Goal: Task Accomplishment & Management: Use online tool/utility

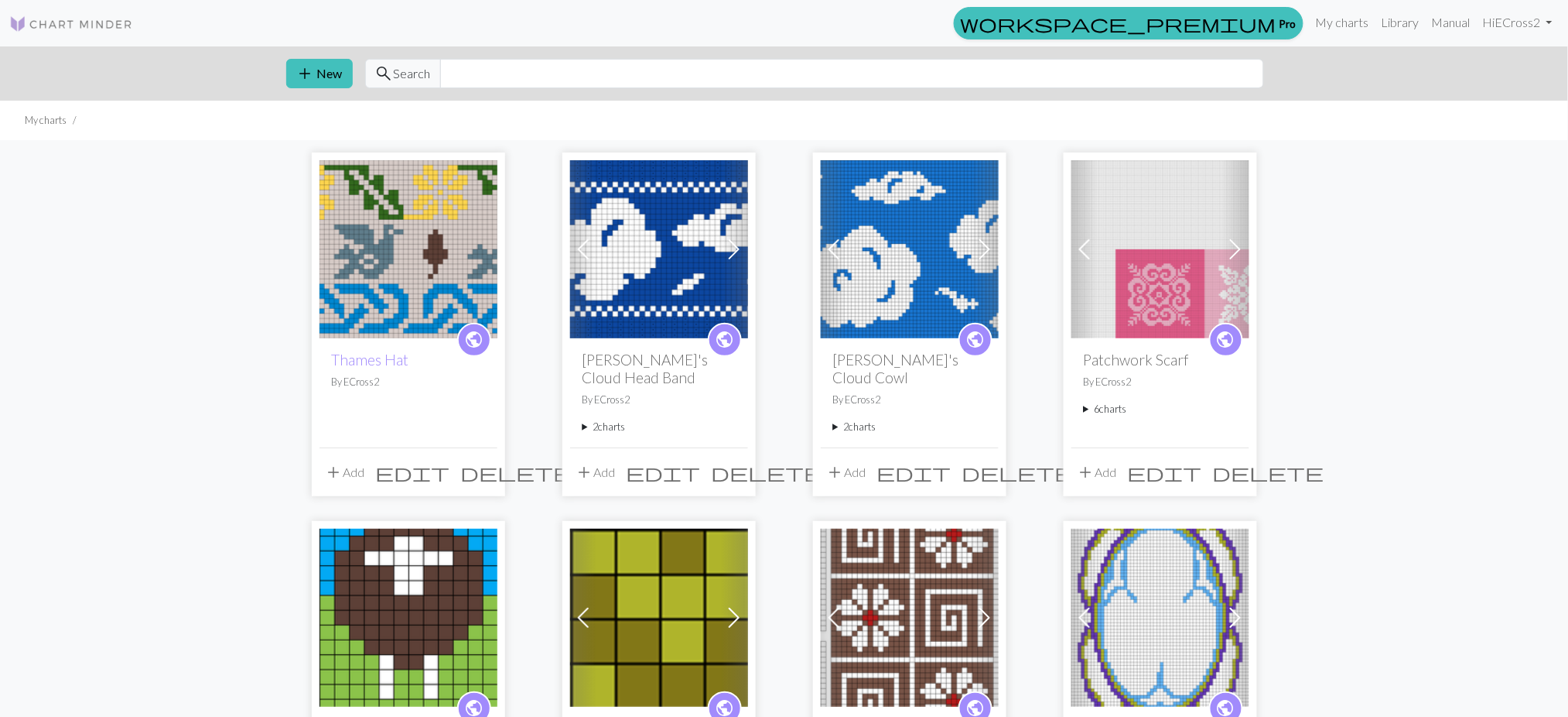
click at [357, 474] on button "add Add" at bounding box center [345, 472] width 51 height 29
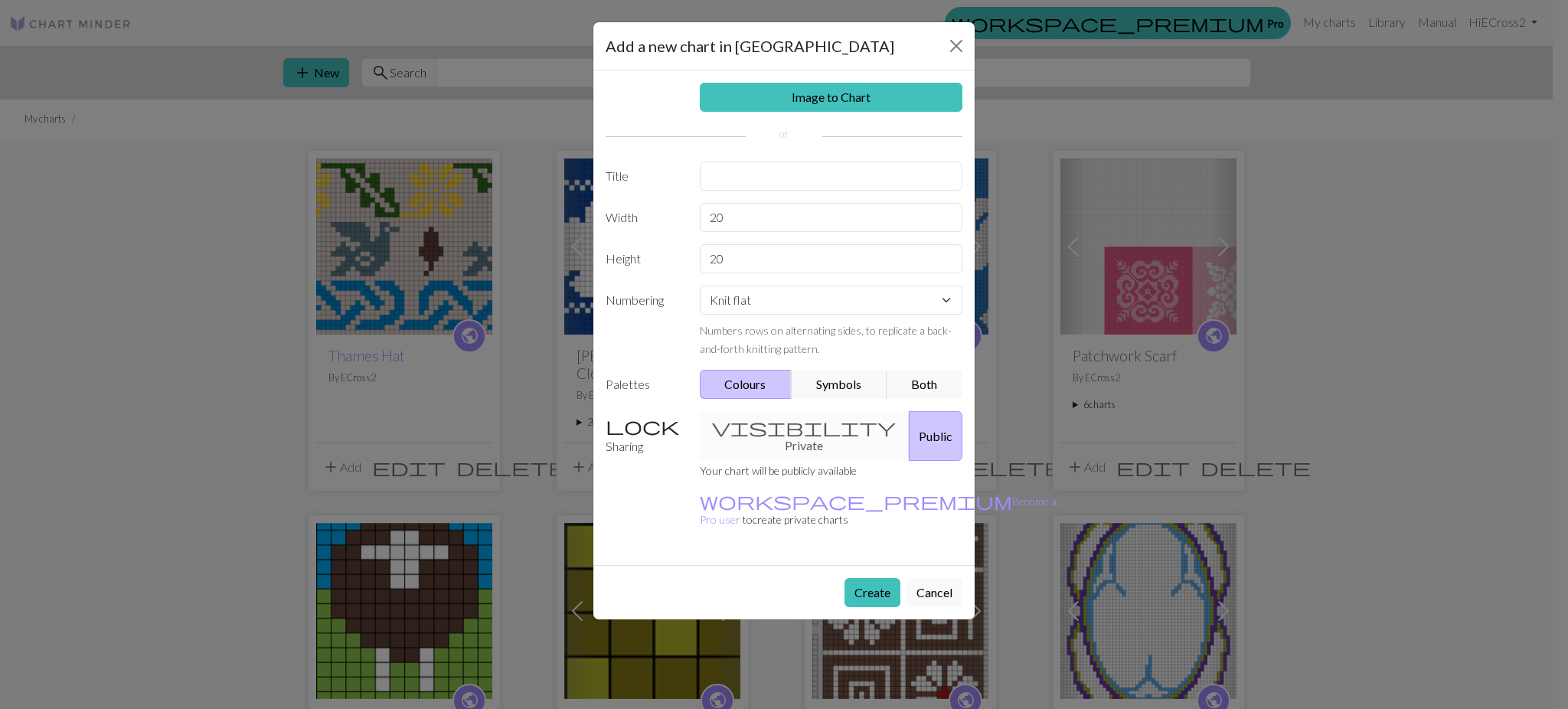
click at [941, 578] on button "Cancel" at bounding box center [934, 592] width 56 height 29
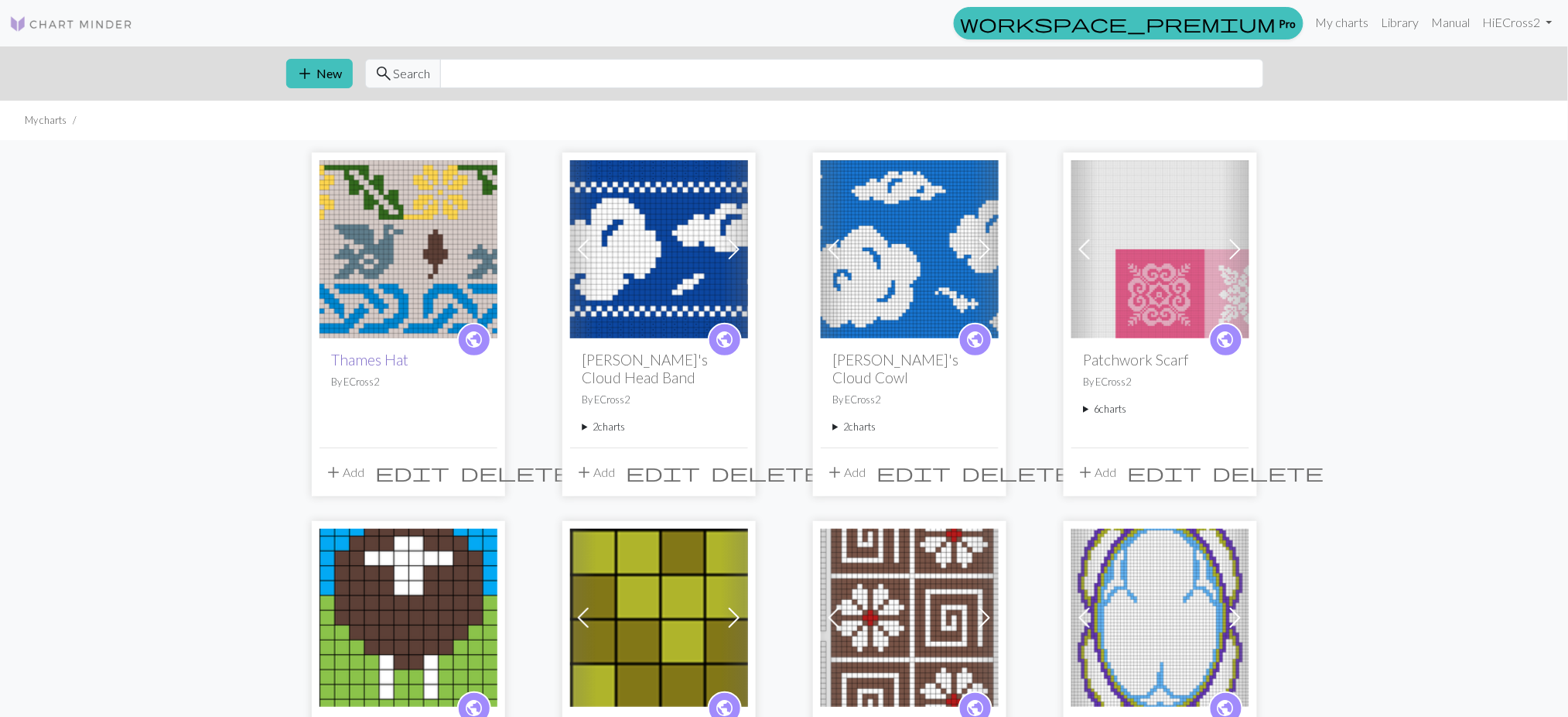
click at [389, 359] on link "Thames Hat" at bounding box center [370, 359] width 77 height 18
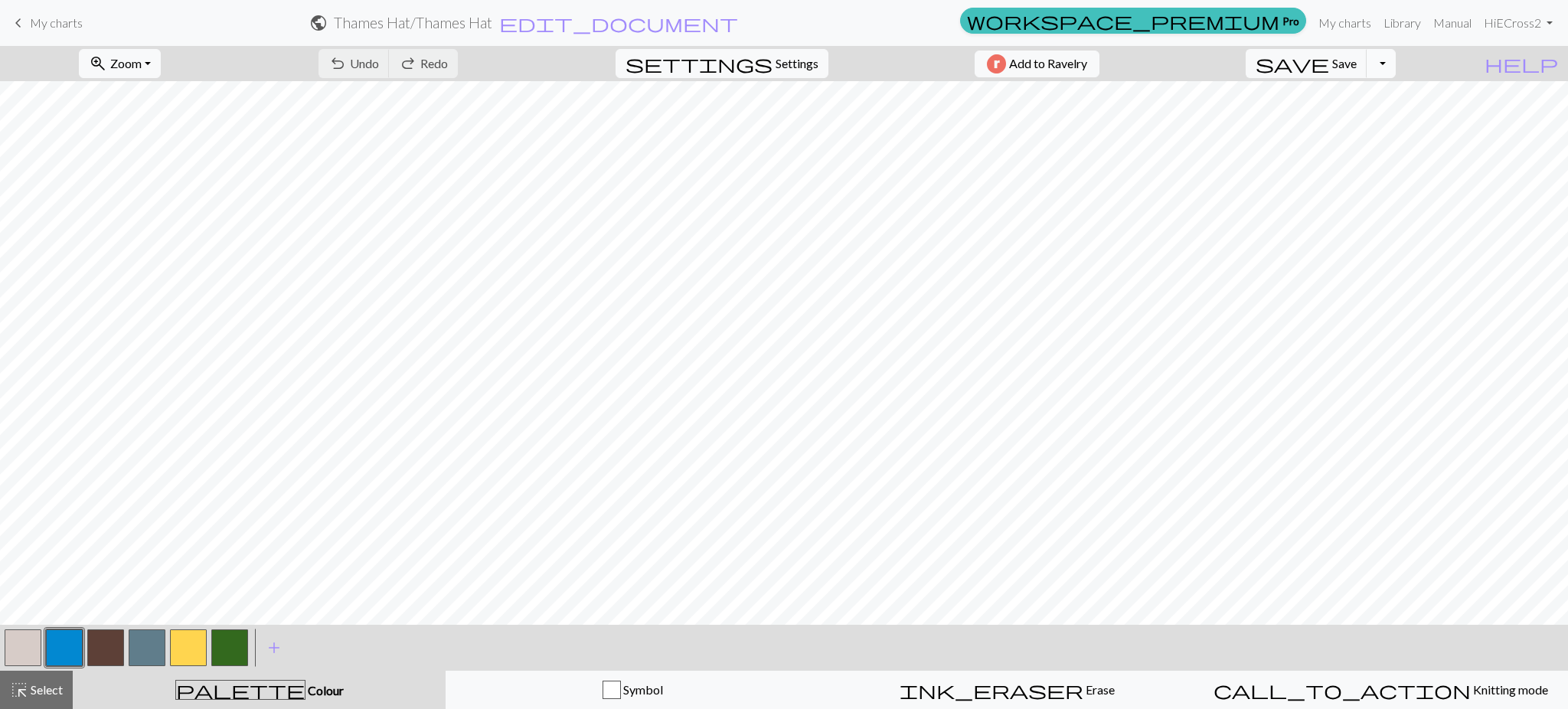
click at [1395, 65] on button "Toggle Dropdown" at bounding box center [1381, 63] width 29 height 29
click at [1391, 100] on button "file_copy Save a copy" at bounding box center [1268, 96] width 253 height 24
click at [765, 22] on span "edit_document" at bounding box center [644, 23] width 239 height 22
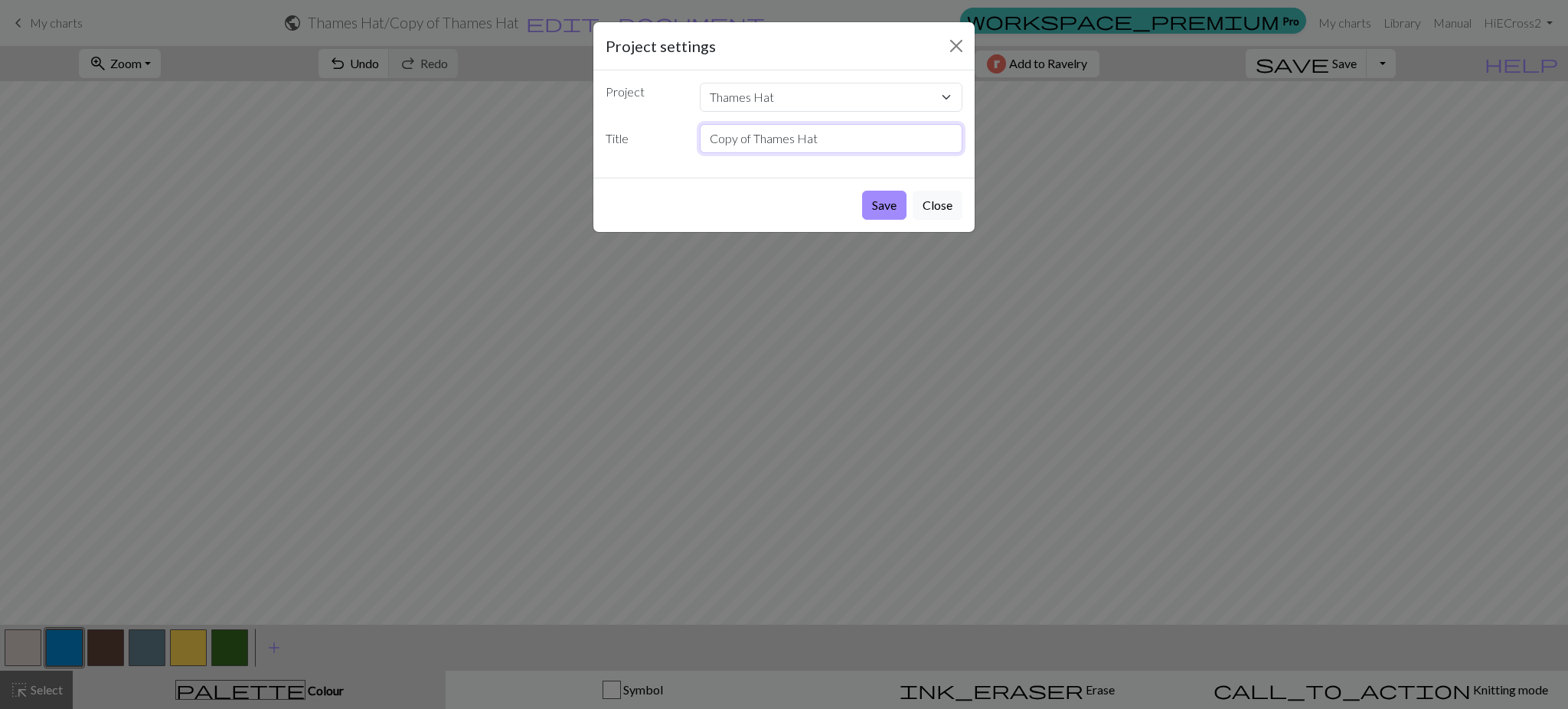
drag, startPoint x: 754, startPoint y: 140, endPoint x: 666, endPoint y: 138, distance: 88.0
click at [666, 138] on div "Title Copy of Thames Hat" at bounding box center [784, 139] width 375 height 29
click at [793, 141] on input "Thames Hat" at bounding box center [831, 139] width 264 height 29
type input "Thames Hat v2"
click at [897, 205] on button "Save" at bounding box center [884, 205] width 44 height 29
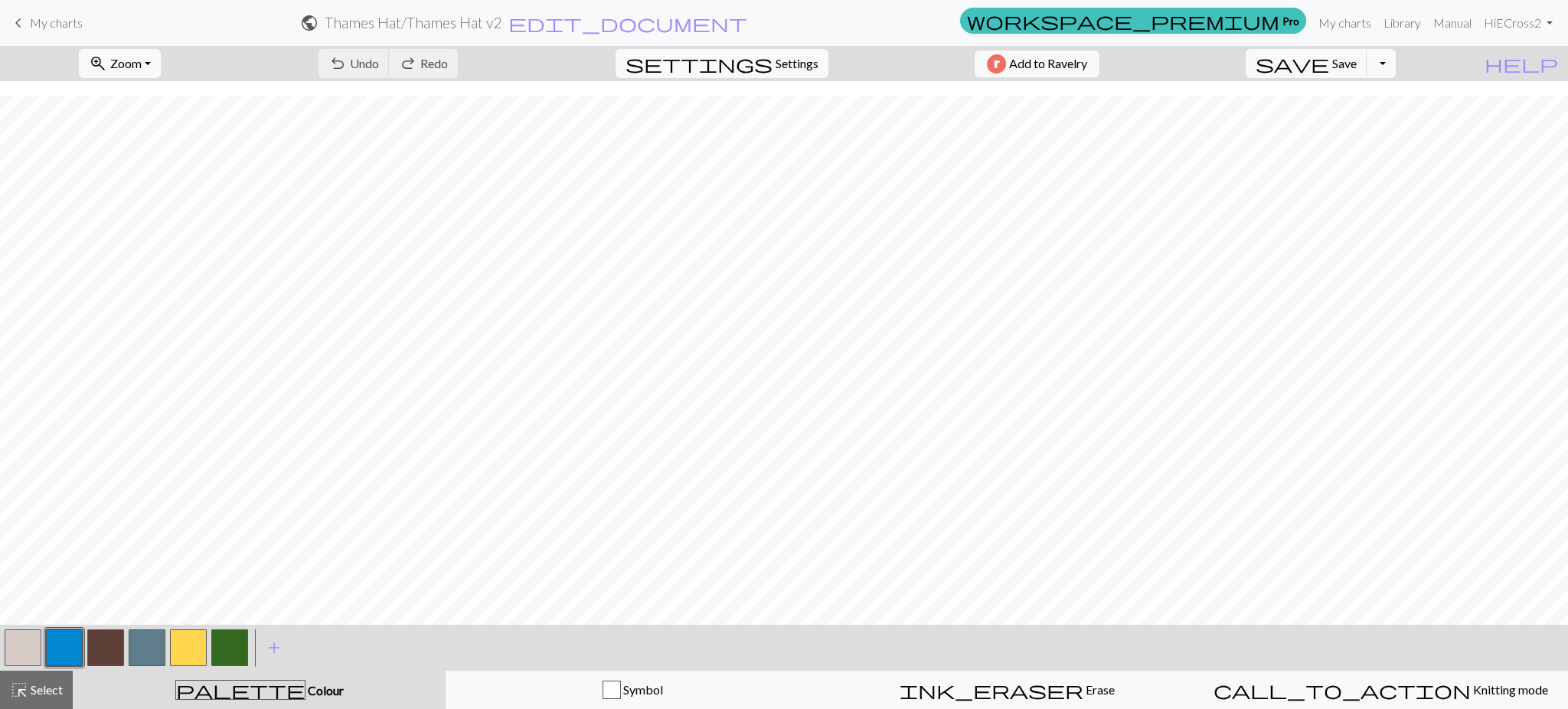
scroll to position [91, 0]
click at [24, 632] on button "button" at bounding box center [23, 647] width 37 height 37
click at [50, 648] on button "button" at bounding box center [64, 647] width 37 height 37
click at [25, 642] on button "button" at bounding box center [23, 647] width 37 height 37
click at [54, 642] on button "button" at bounding box center [64, 647] width 37 height 37
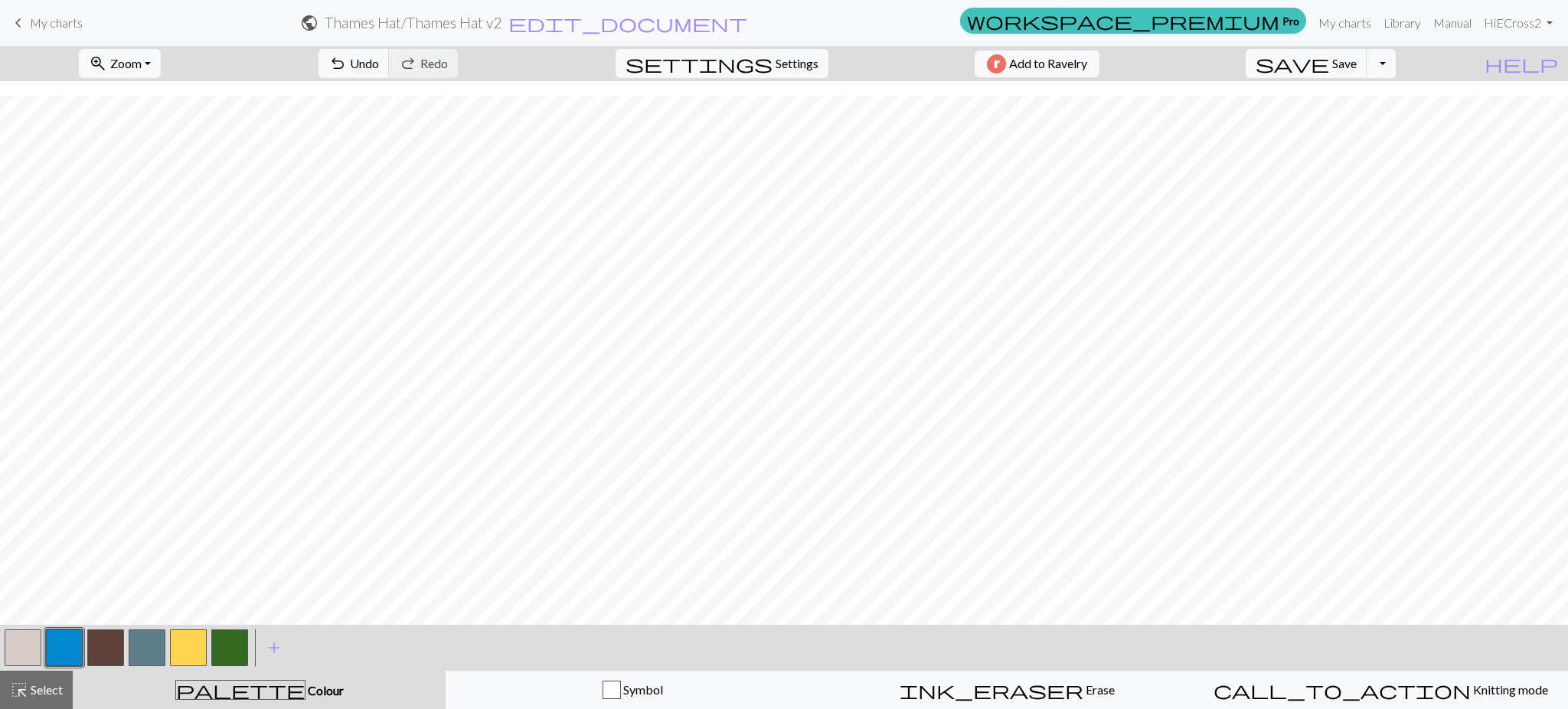
click at [23, 645] on button "button" at bounding box center [23, 647] width 37 height 37
click at [74, 649] on button "button" at bounding box center [64, 647] width 37 height 37
click at [5, 652] on button "button" at bounding box center [23, 647] width 37 height 37
click at [57, 645] on button "button" at bounding box center [64, 647] width 37 height 37
click at [21, 645] on button "button" at bounding box center [23, 647] width 37 height 37
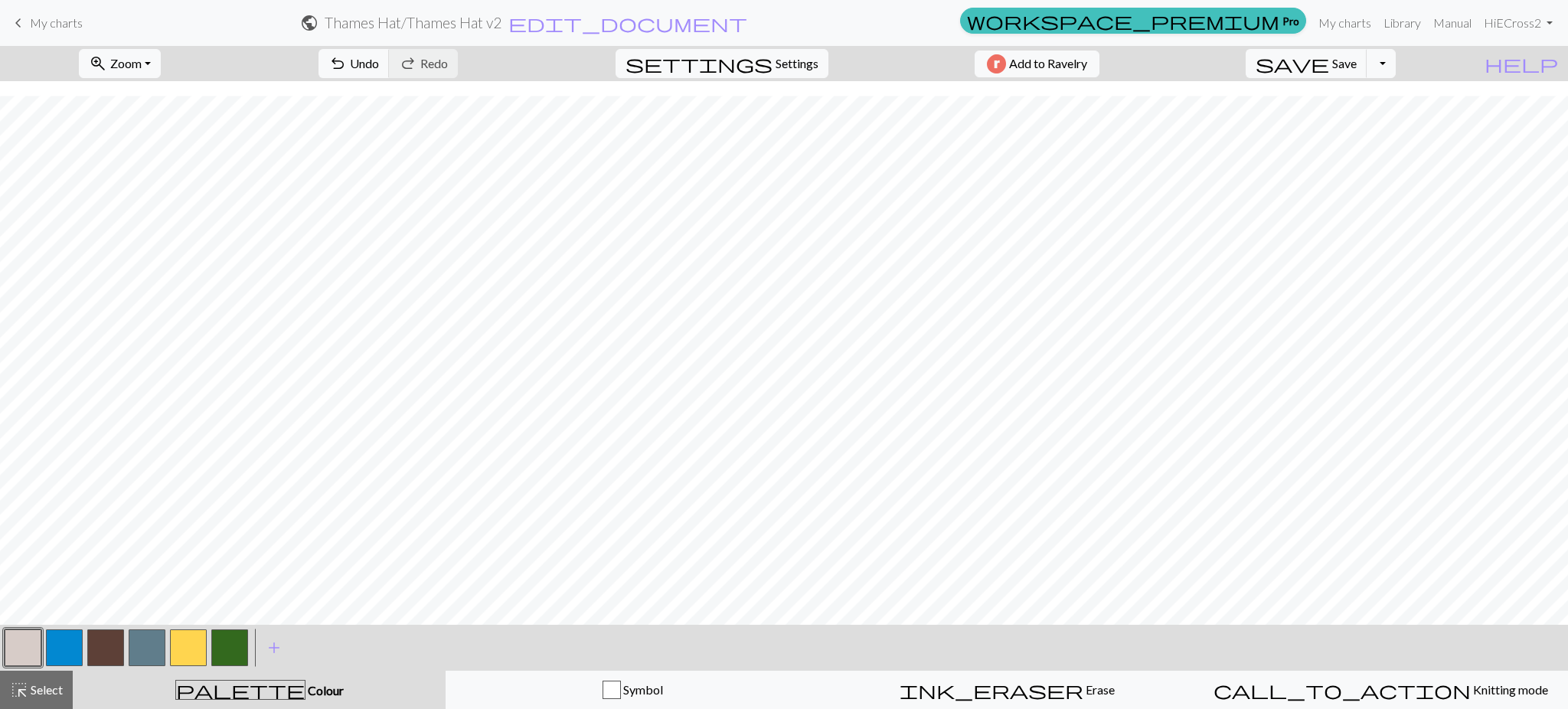
click at [81, 648] on button "button" at bounding box center [64, 647] width 37 height 37
click at [21, 646] on button "button" at bounding box center [23, 647] width 37 height 37
click at [64, 648] on button "button" at bounding box center [64, 647] width 37 height 37
drag, startPoint x: 25, startPoint y: 637, endPoint x: 41, endPoint y: 636, distance: 16.0
click at [26, 637] on button "button" at bounding box center [23, 647] width 37 height 37
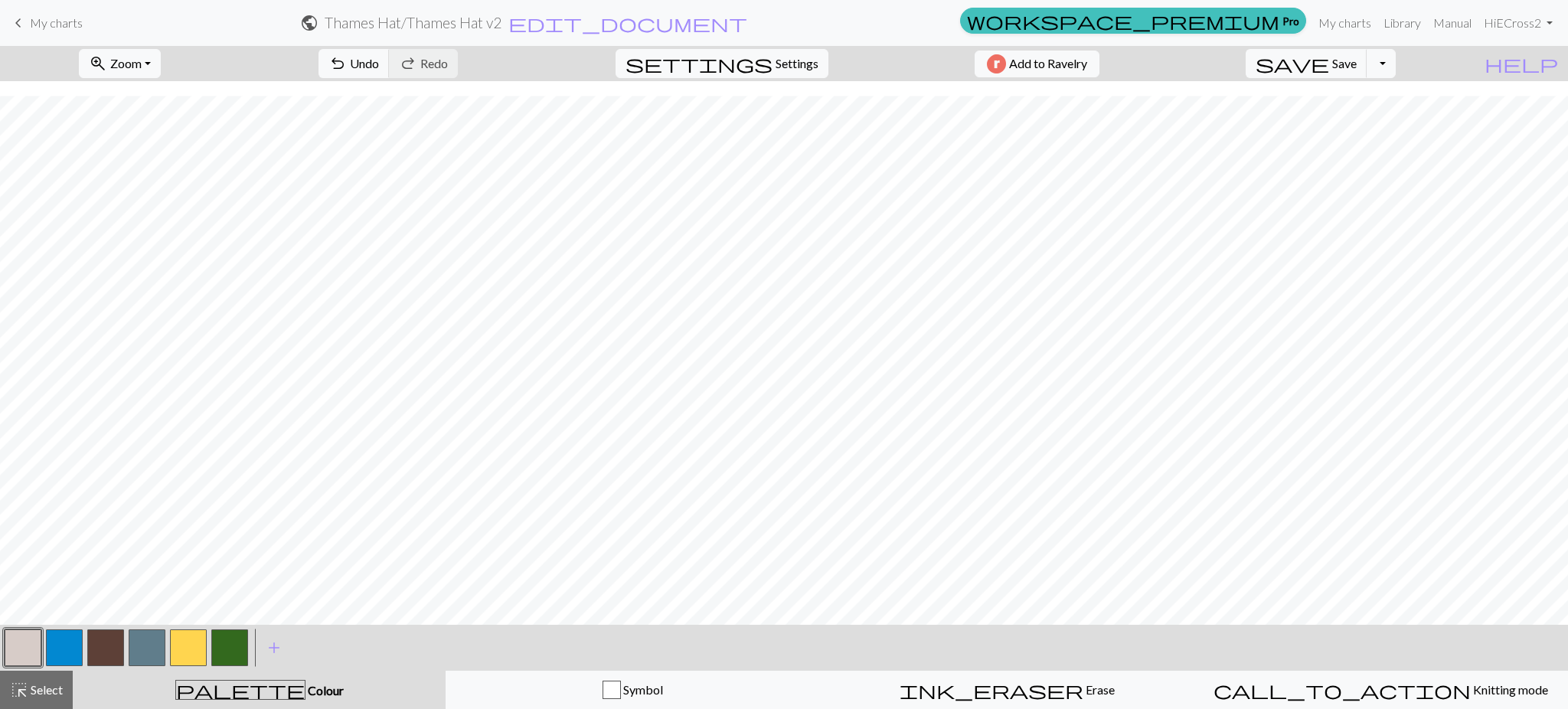
click at [66, 650] on button "button" at bounding box center [64, 647] width 37 height 37
drag, startPoint x: 14, startPoint y: 635, endPoint x: 95, endPoint y: 616, distance: 83.2
click at [16, 635] on button "button" at bounding box center [23, 647] width 37 height 37
click at [69, 648] on button "button" at bounding box center [64, 647] width 37 height 37
click at [26, 642] on button "button" at bounding box center [23, 647] width 37 height 37
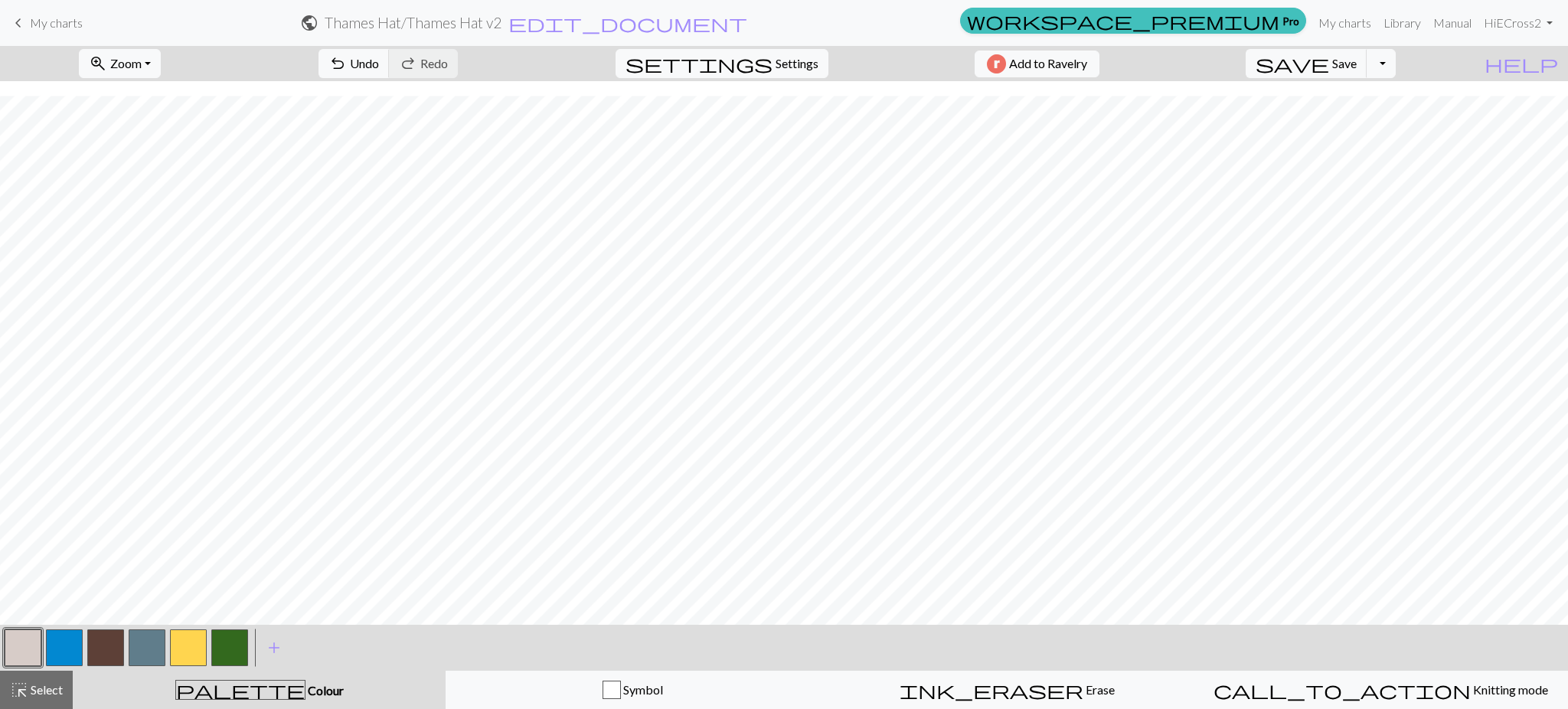
click at [66, 645] on button "button" at bounding box center [64, 647] width 37 height 37
click at [30, 642] on button "button" at bounding box center [23, 647] width 37 height 37
click at [68, 644] on button "button" at bounding box center [64, 647] width 37 height 37
click at [21, 646] on button "button" at bounding box center [23, 647] width 37 height 37
click at [71, 641] on button "button" at bounding box center [64, 647] width 37 height 37
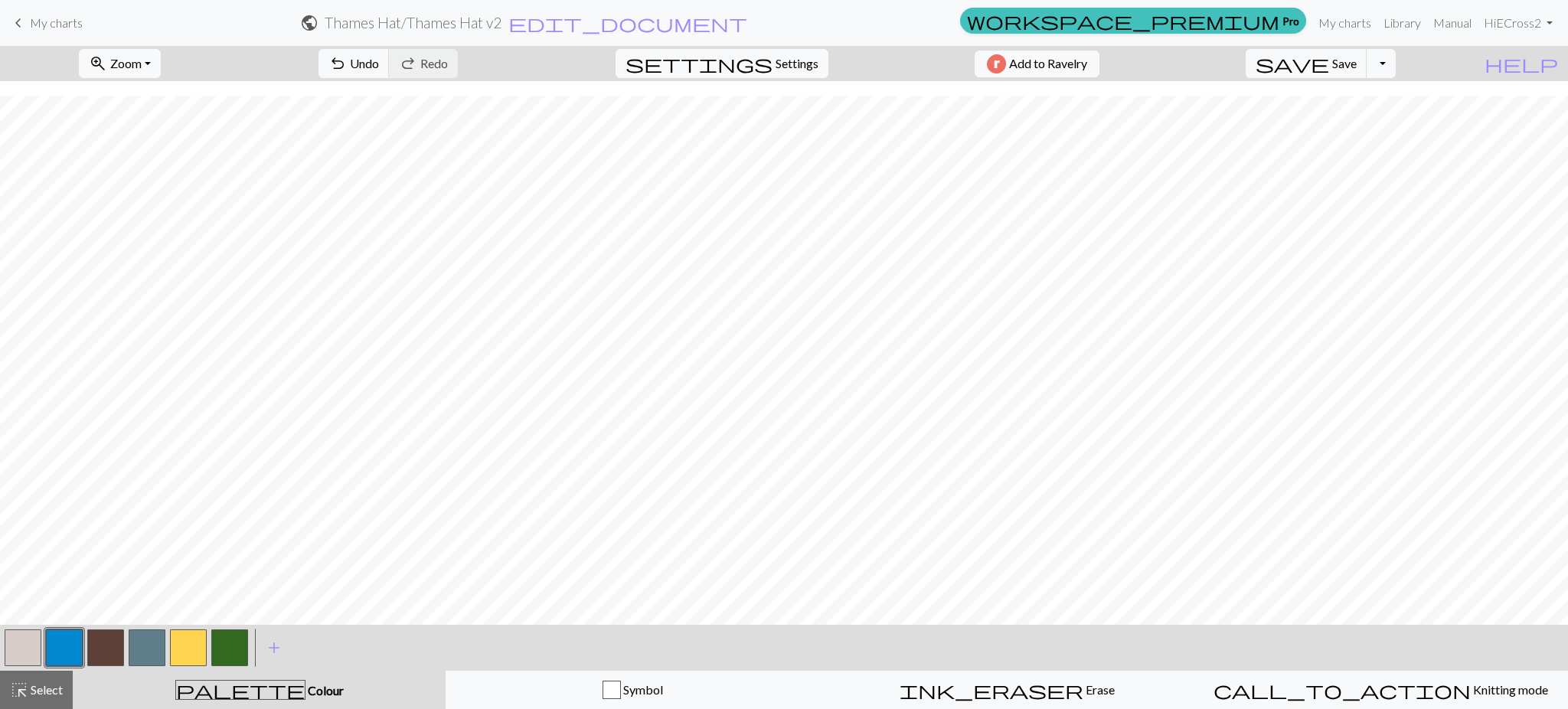
click at [23, 650] on button "button" at bounding box center [23, 647] width 37 height 37
click at [59, 650] on button "button" at bounding box center [64, 647] width 37 height 37
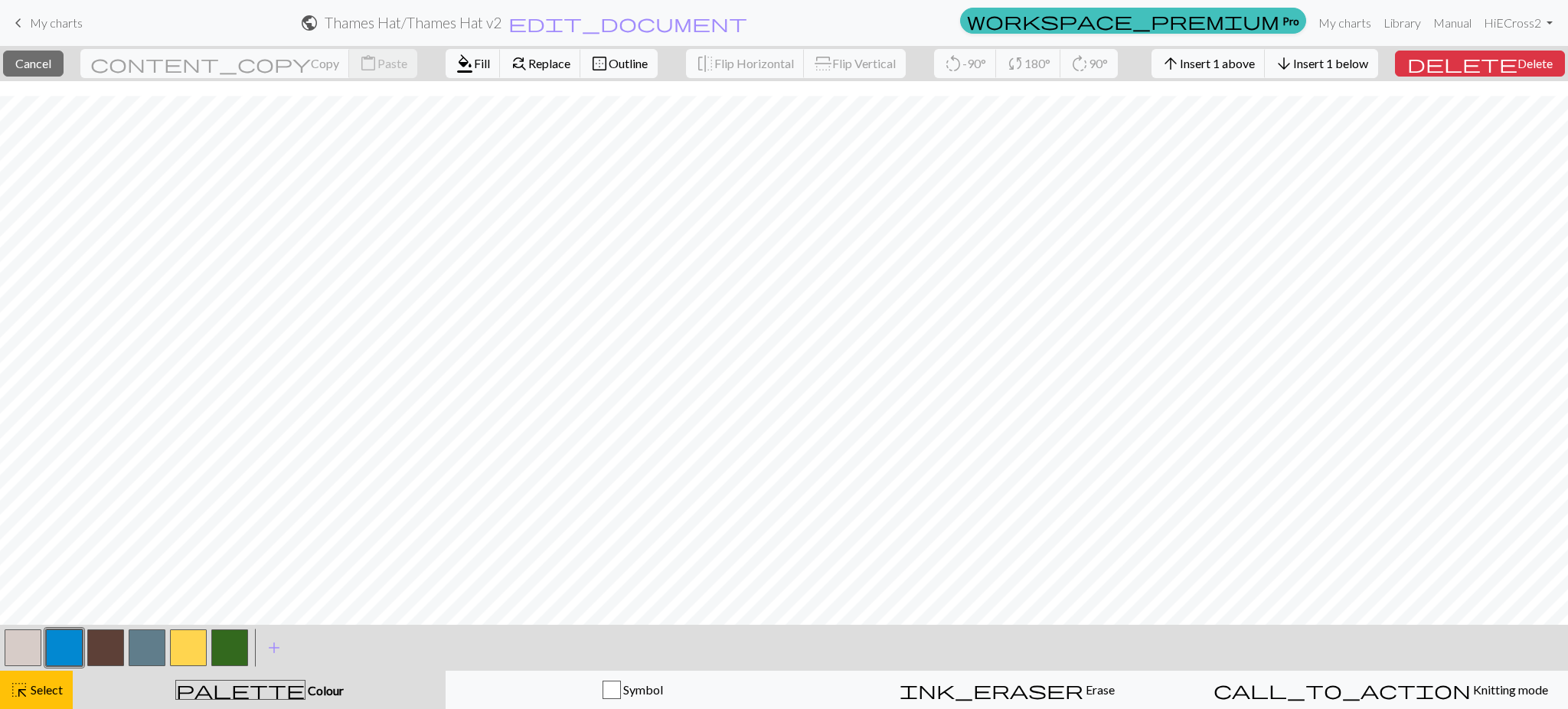
drag, startPoint x: 18, startPoint y: 692, endPoint x: 181, endPoint y: 677, distance: 163.7
click at [25, 691] on span "highlight_alt" at bounding box center [19, 689] width 18 height 22
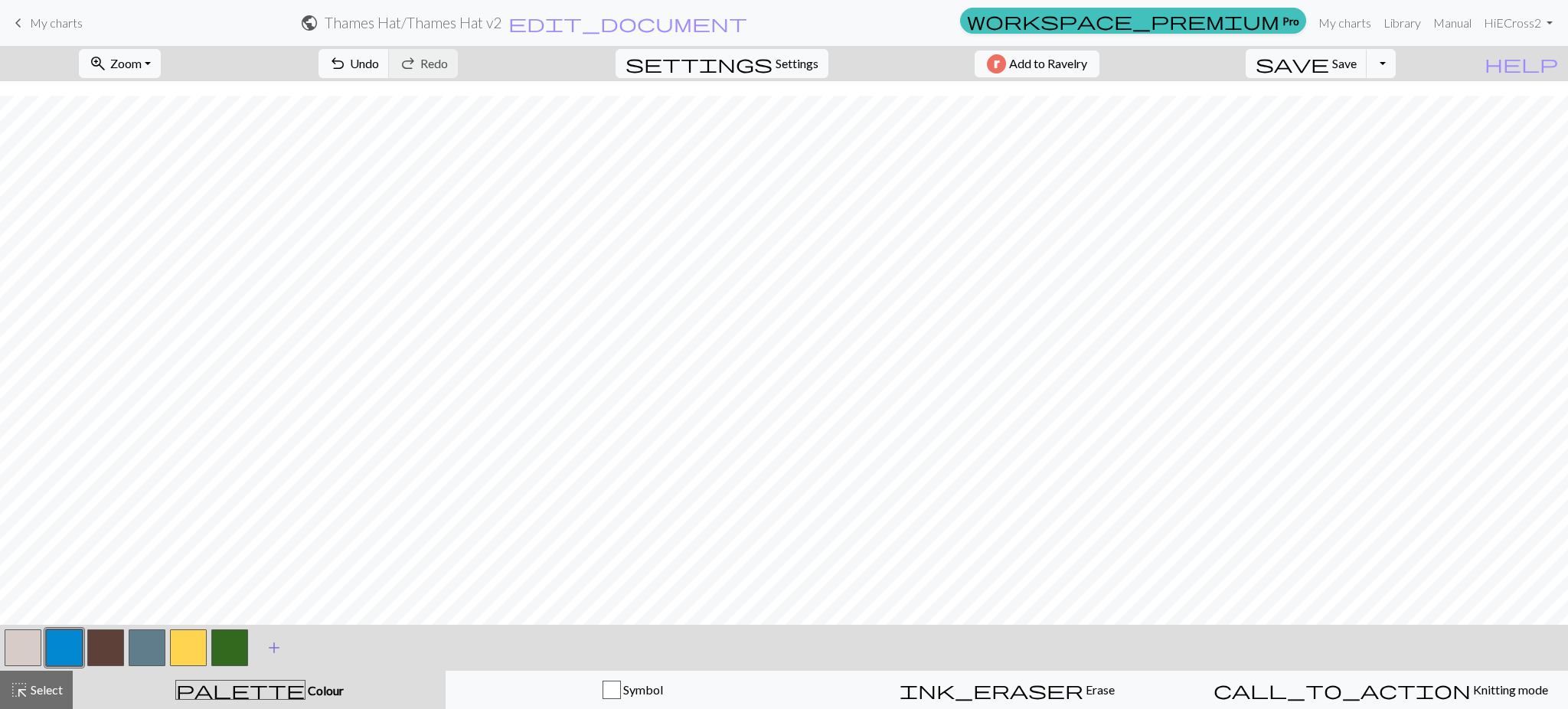
click at [280, 643] on span "add" at bounding box center [274, 648] width 18 height 22
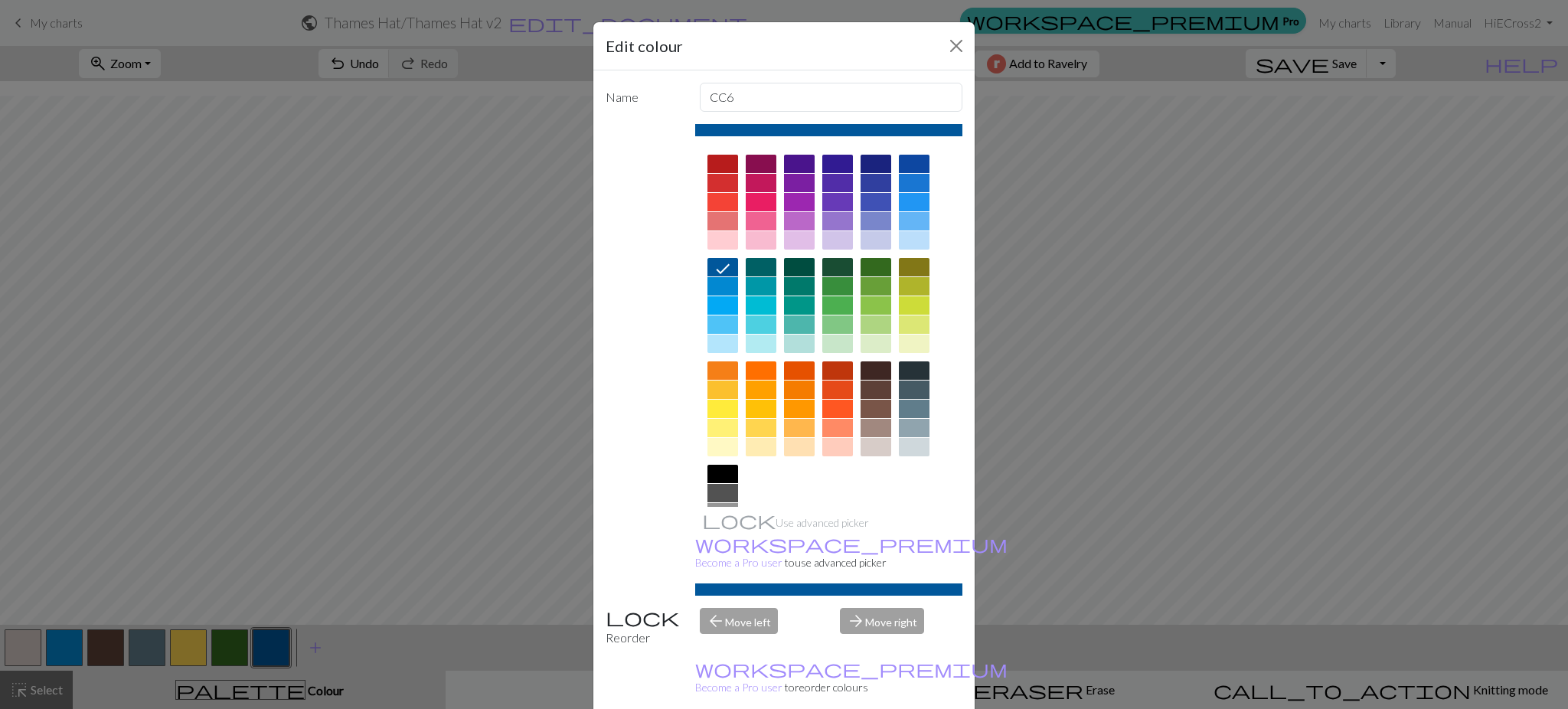
click at [711, 284] on div at bounding box center [723, 286] width 31 height 18
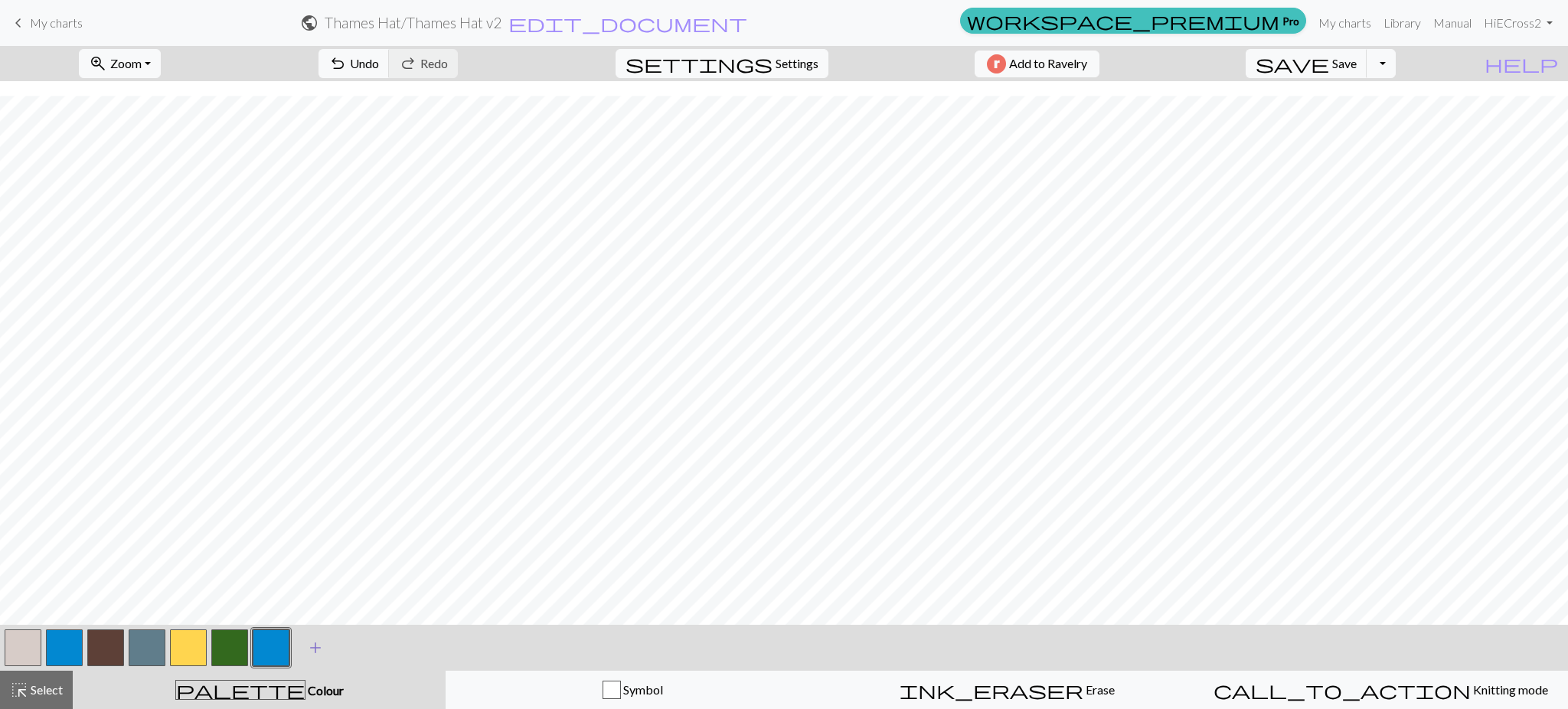
click at [319, 645] on span "add" at bounding box center [315, 648] width 18 height 22
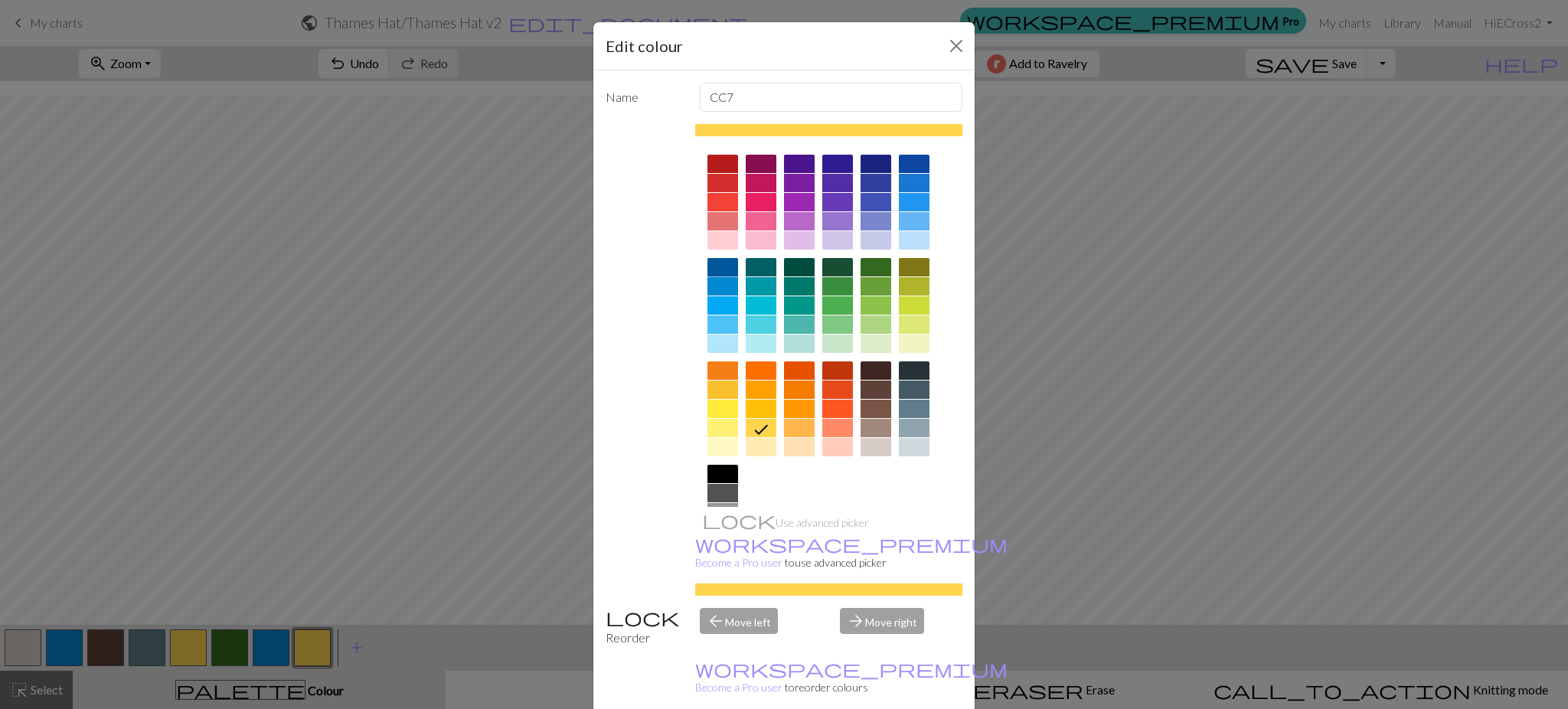
click at [714, 264] on div at bounding box center [723, 267] width 31 height 18
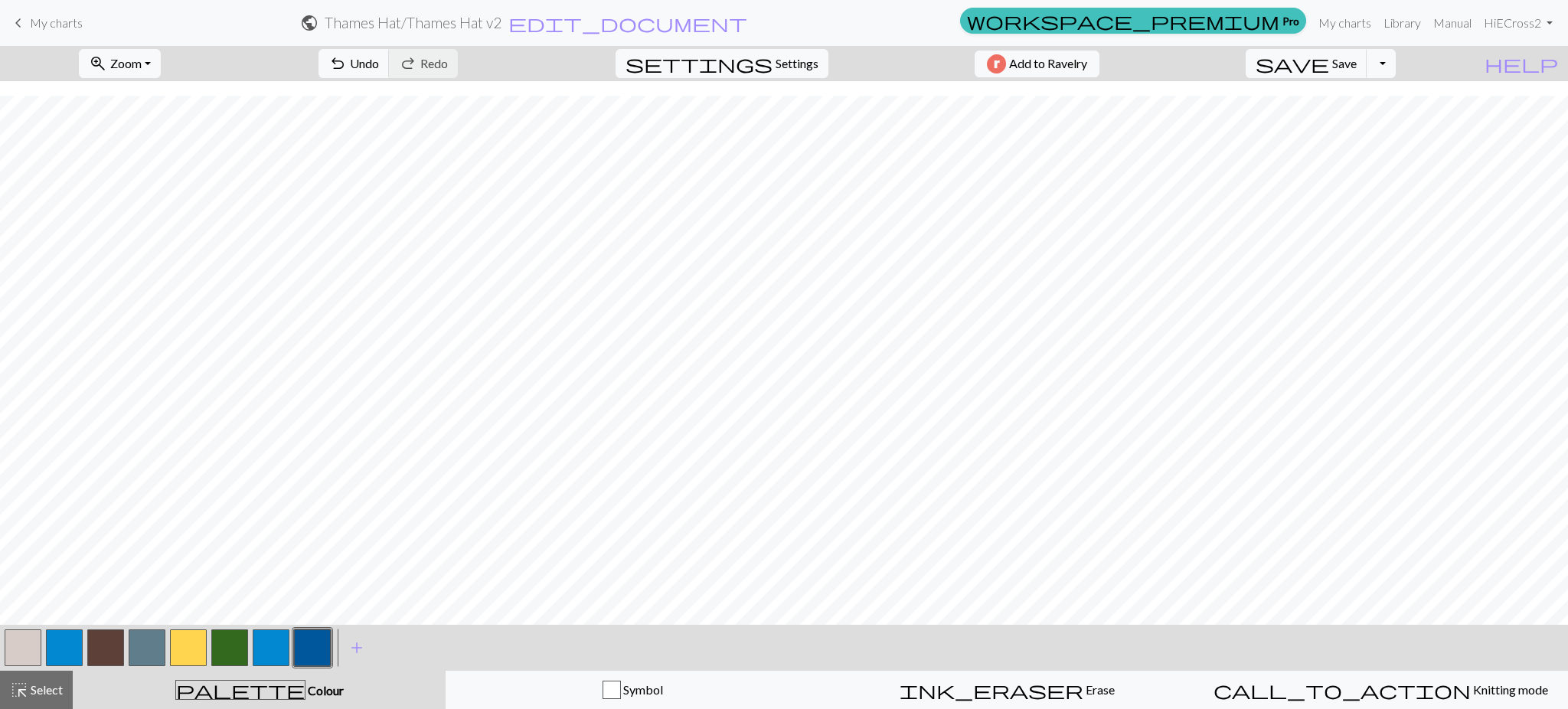
click at [262, 643] on button "button" at bounding box center [271, 647] width 37 height 37
click at [272, 647] on button "button" at bounding box center [271, 647] width 37 height 37
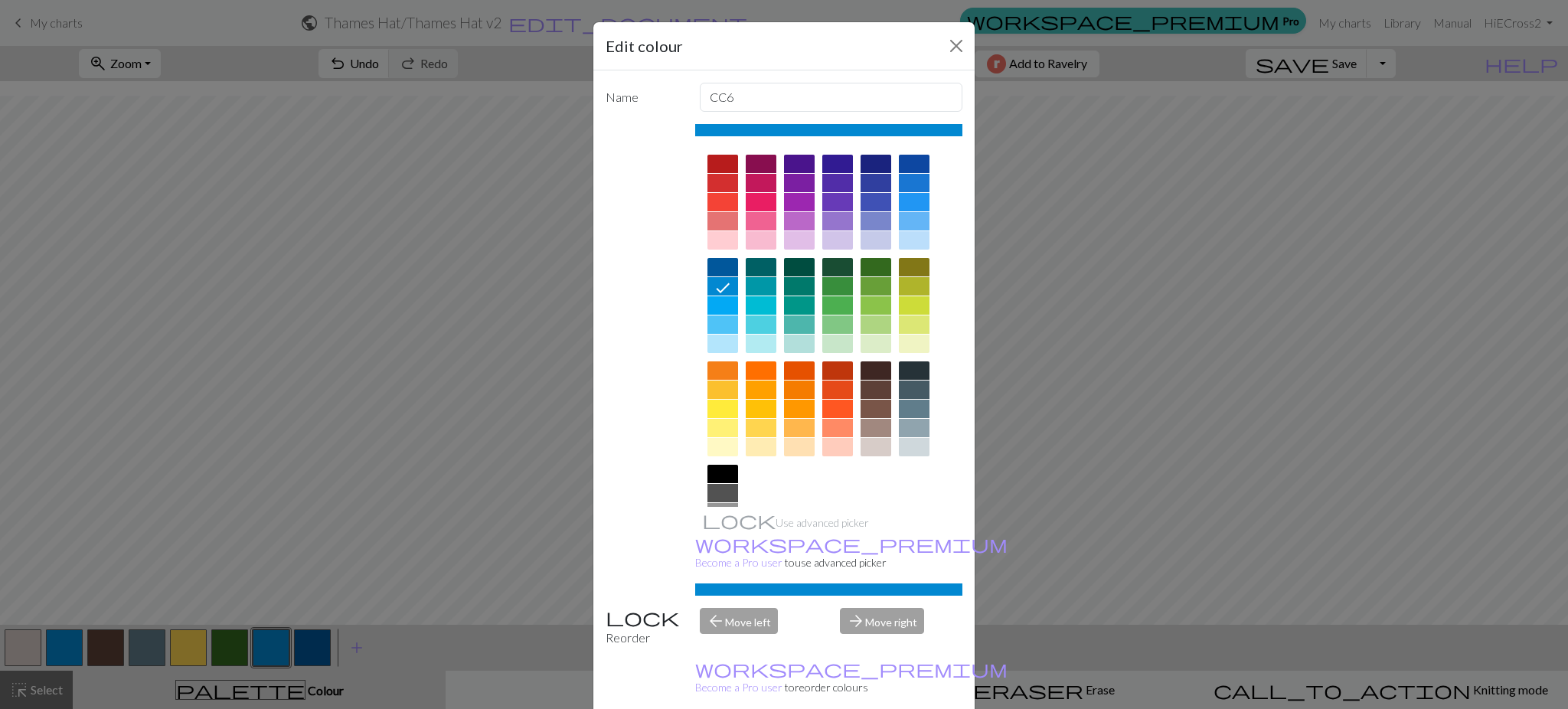
click at [715, 320] on div at bounding box center [723, 324] width 31 height 18
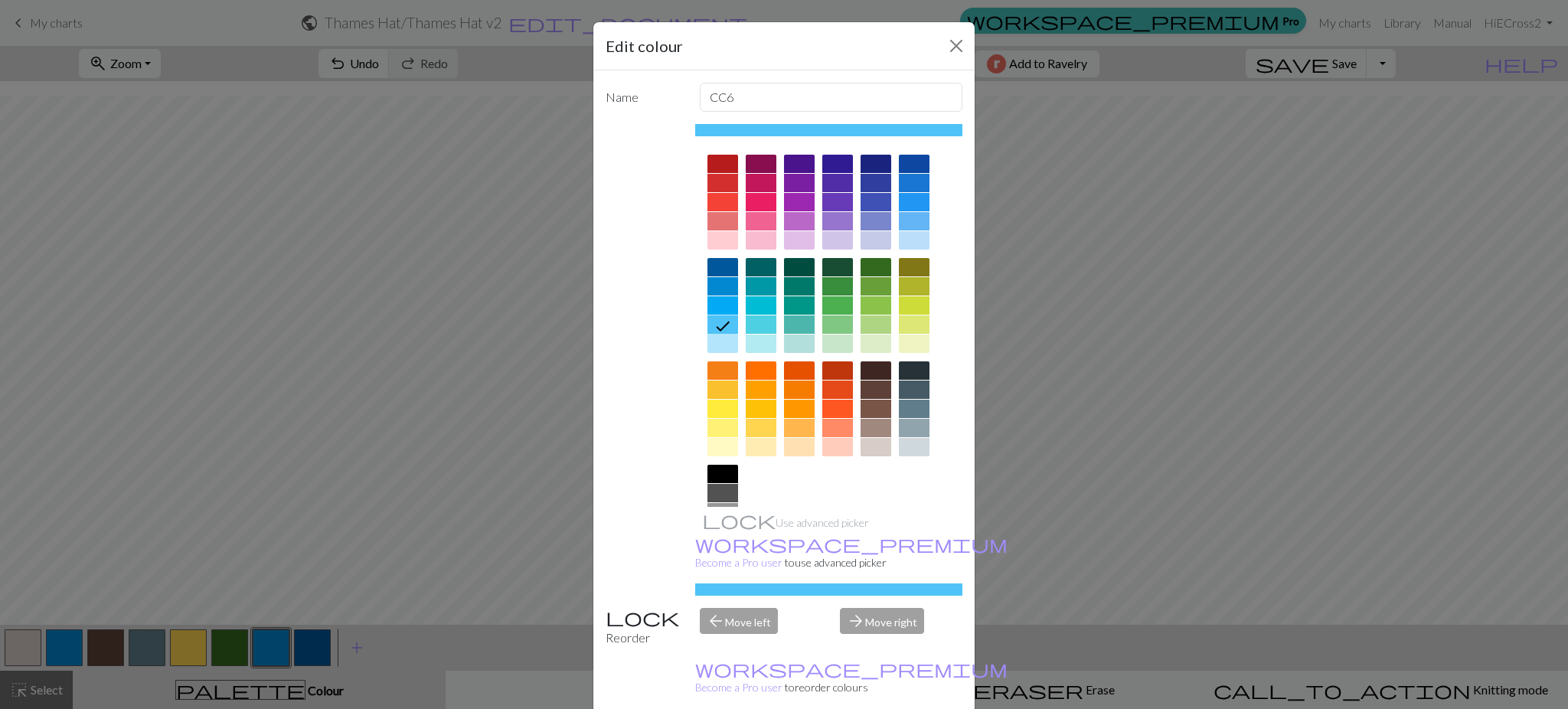
drag, startPoint x: 876, startPoint y: 693, endPoint x: 680, endPoint y: 632, distance: 205.3
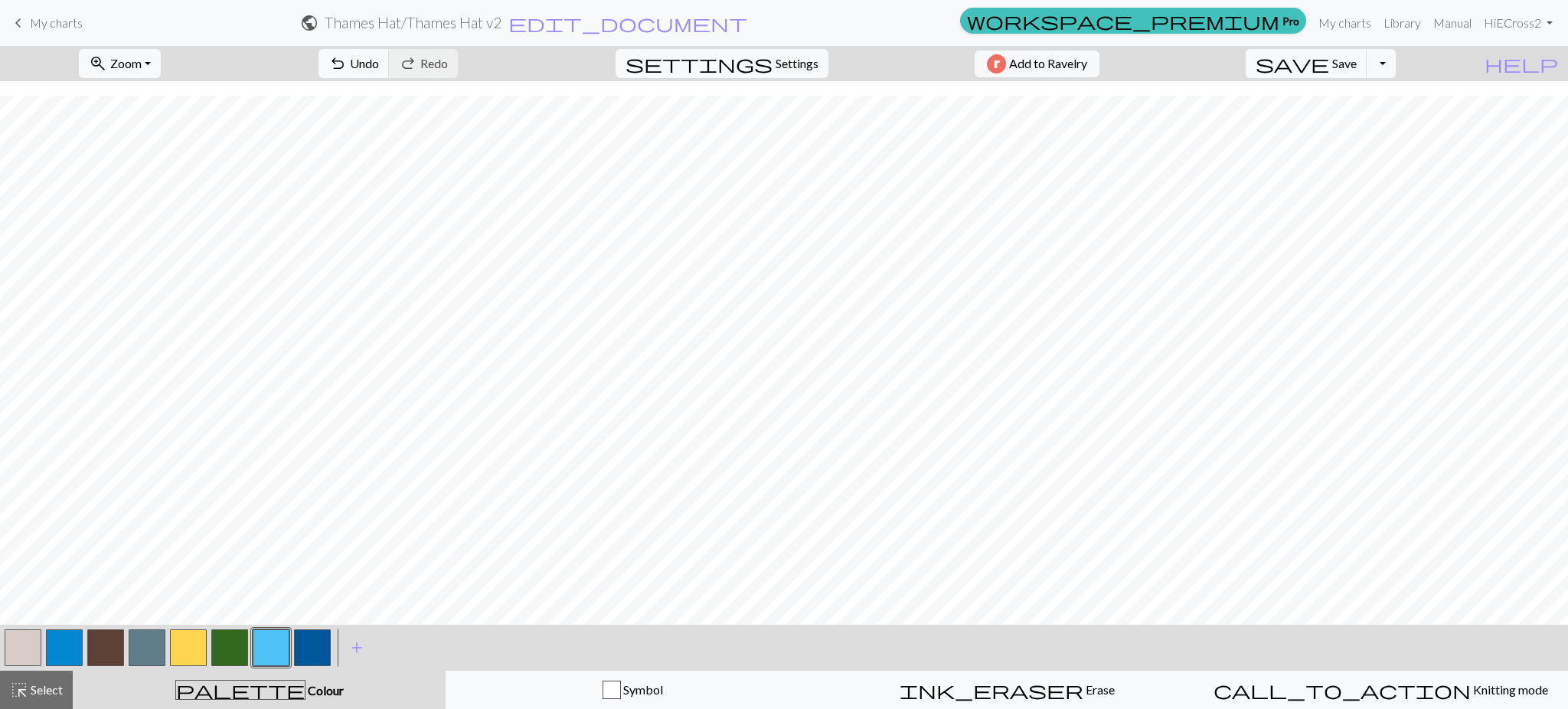
click at [317, 648] on button "button" at bounding box center [312, 647] width 37 height 37
click at [379, 63] on span "Undo" at bounding box center [365, 63] width 29 height 14
click at [266, 642] on button "button" at bounding box center [271, 647] width 37 height 37
click at [75, 645] on button "button" at bounding box center [64, 647] width 37 height 37
click at [270, 645] on button "button" at bounding box center [271, 647] width 37 height 37
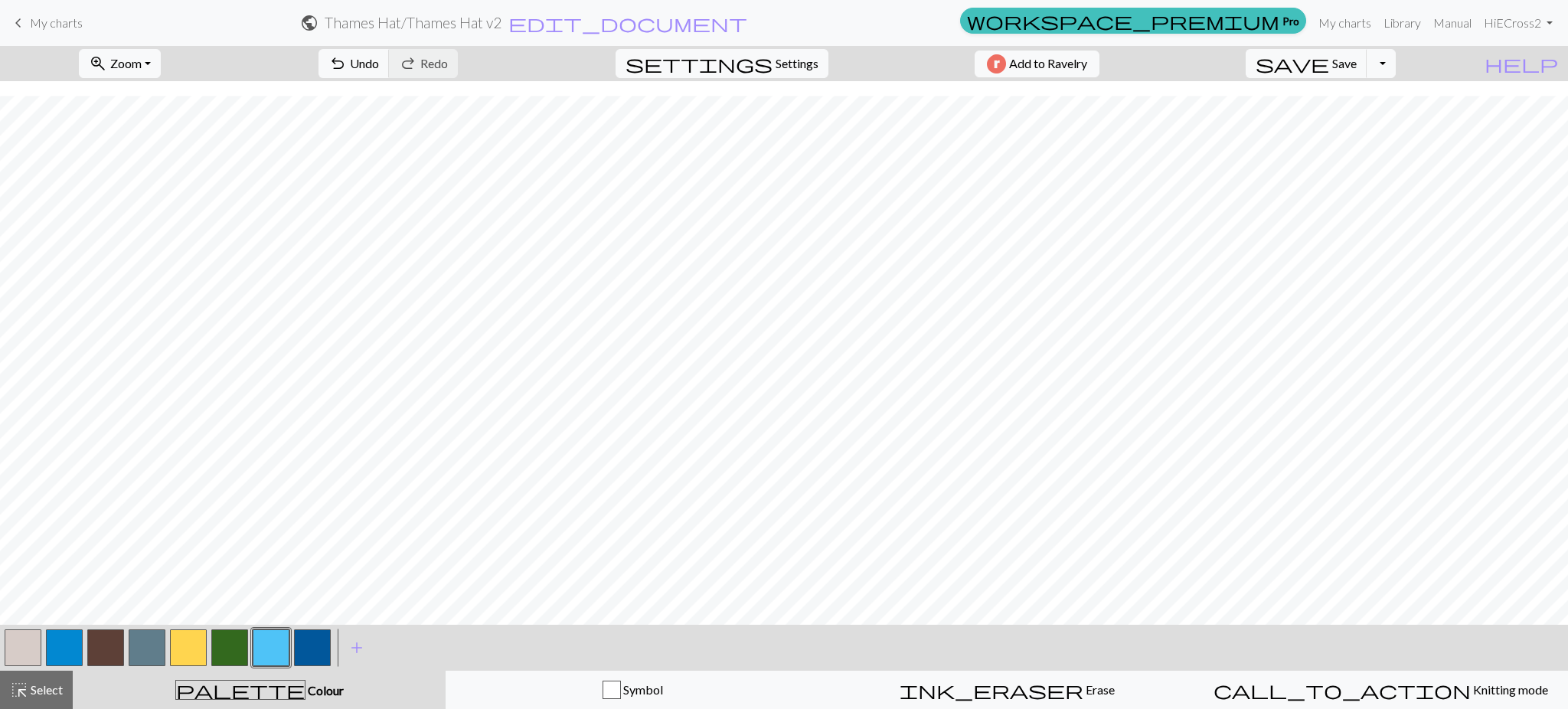
click at [319, 642] on button "button" at bounding box center [312, 647] width 37 height 37
click at [82, 646] on button "button" at bounding box center [64, 647] width 37 height 37
click at [264, 642] on button "button" at bounding box center [271, 647] width 37 height 37
click at [304, 651] on button "button" at bounding box center [312, 647] width 37 height 37
click at [314, 637] on button "button" at bounding box center [312, 647] width 37 height 37
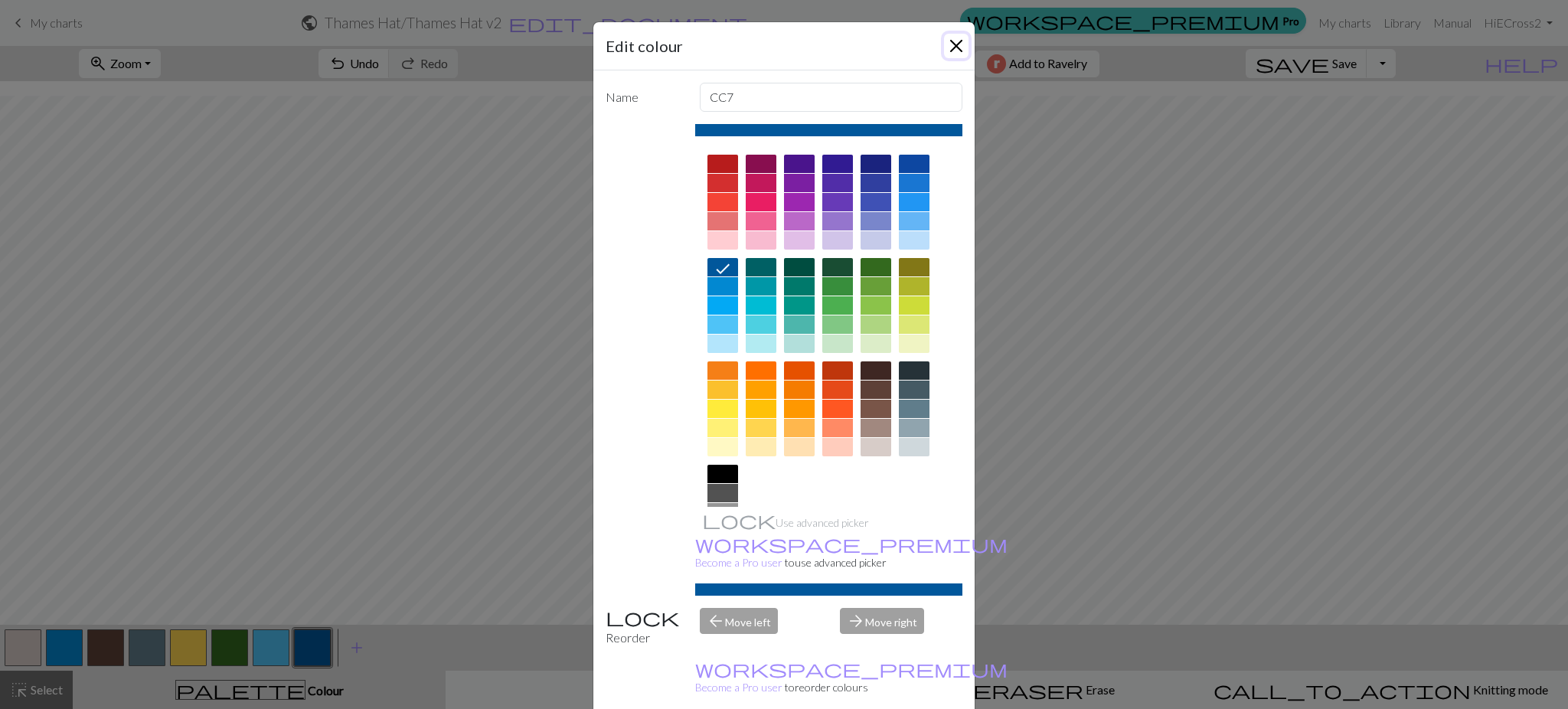
click at [956, 39] on button "Close" at bounding box center [956, 45] width 24 height 24
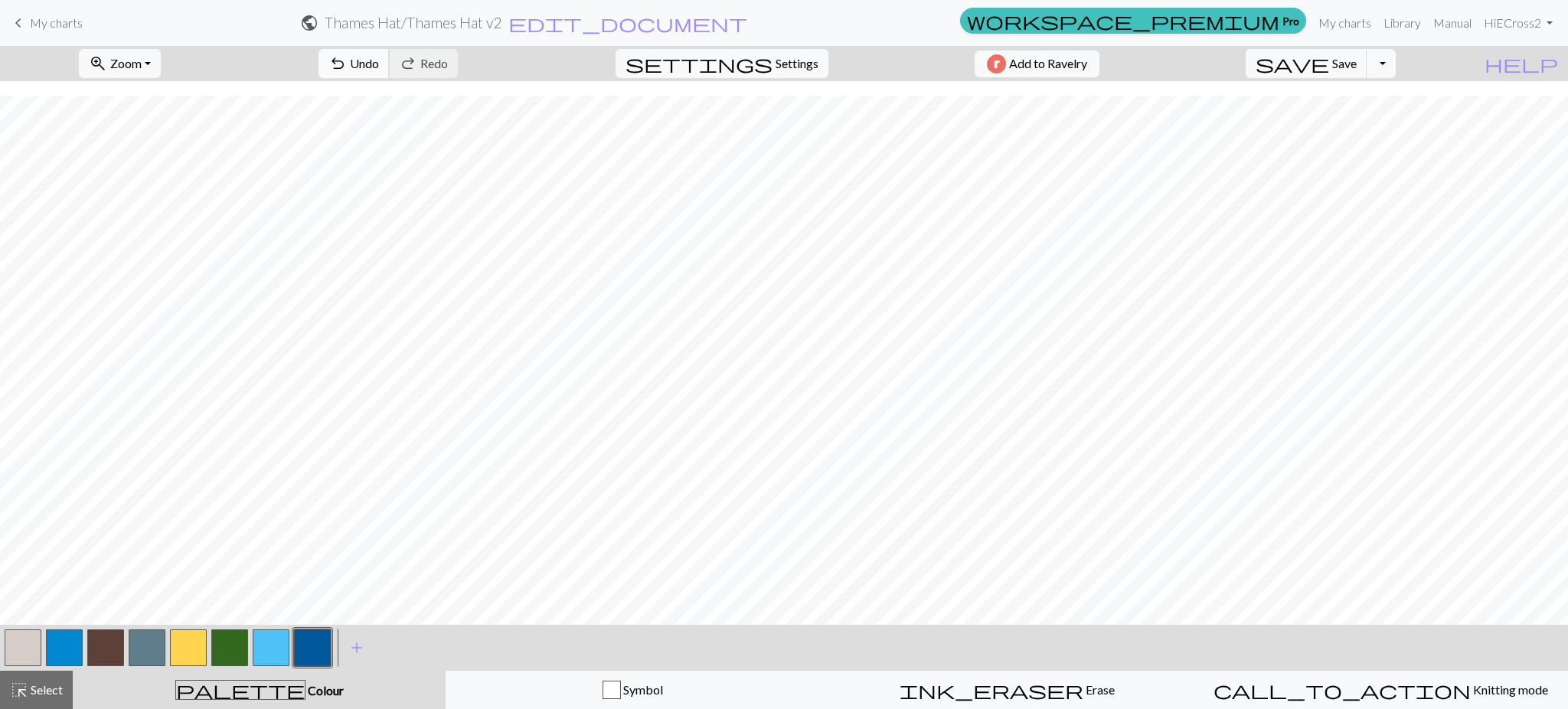
click at [379, 58] on span "Undo" at bounding box center [365, 63] width 29 height 14
drag, startPoint x: 68, startPoint y: 641, endPoint x: 136, endPoint y: 617, distance: 72.1
click at [68, 638] on button "button" at bounding box center [64, 647] width 37 height 37
click at [352, 648] on span "add" at bounding box center [356, 648] width 18 height 22
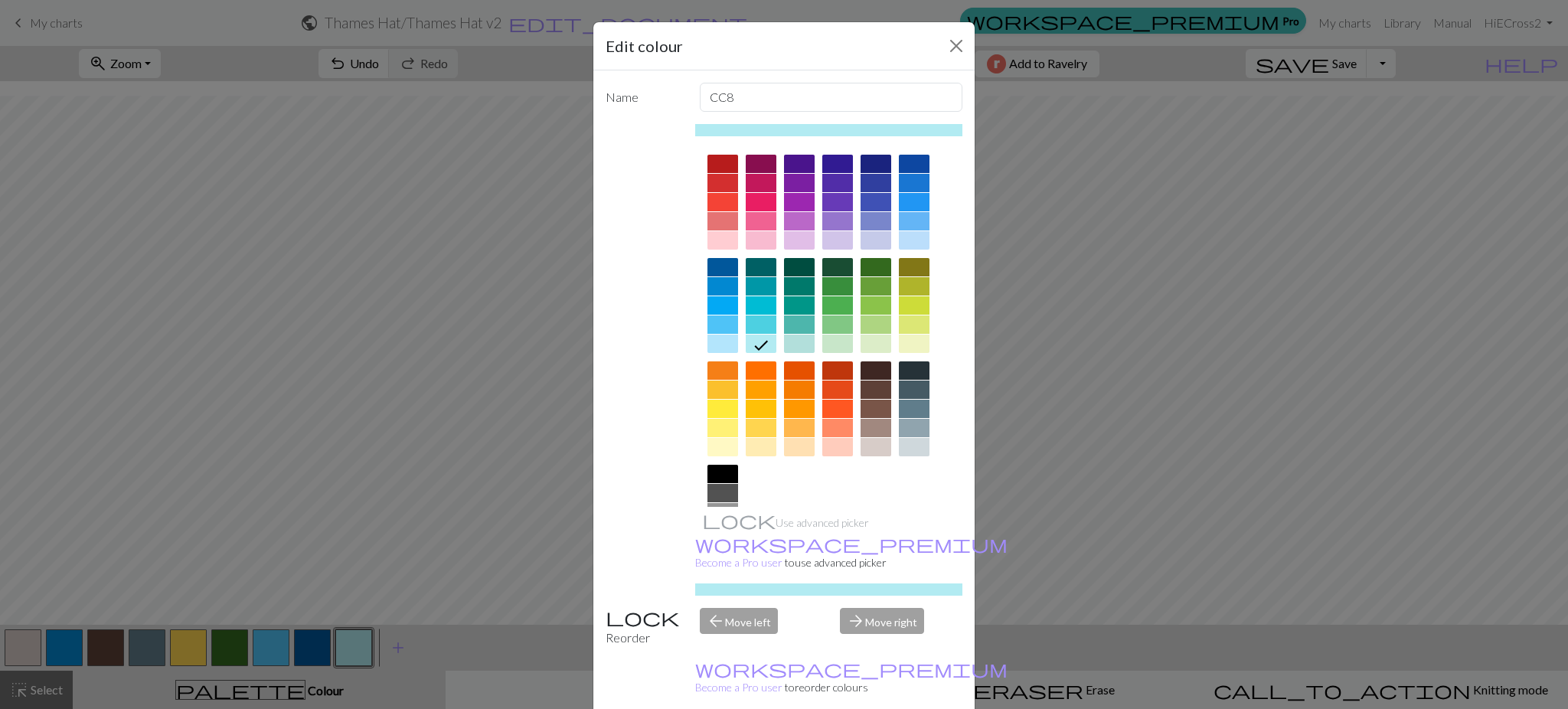
click at [715, 471] on div at bounding box center [723, 473] width 31 height 18
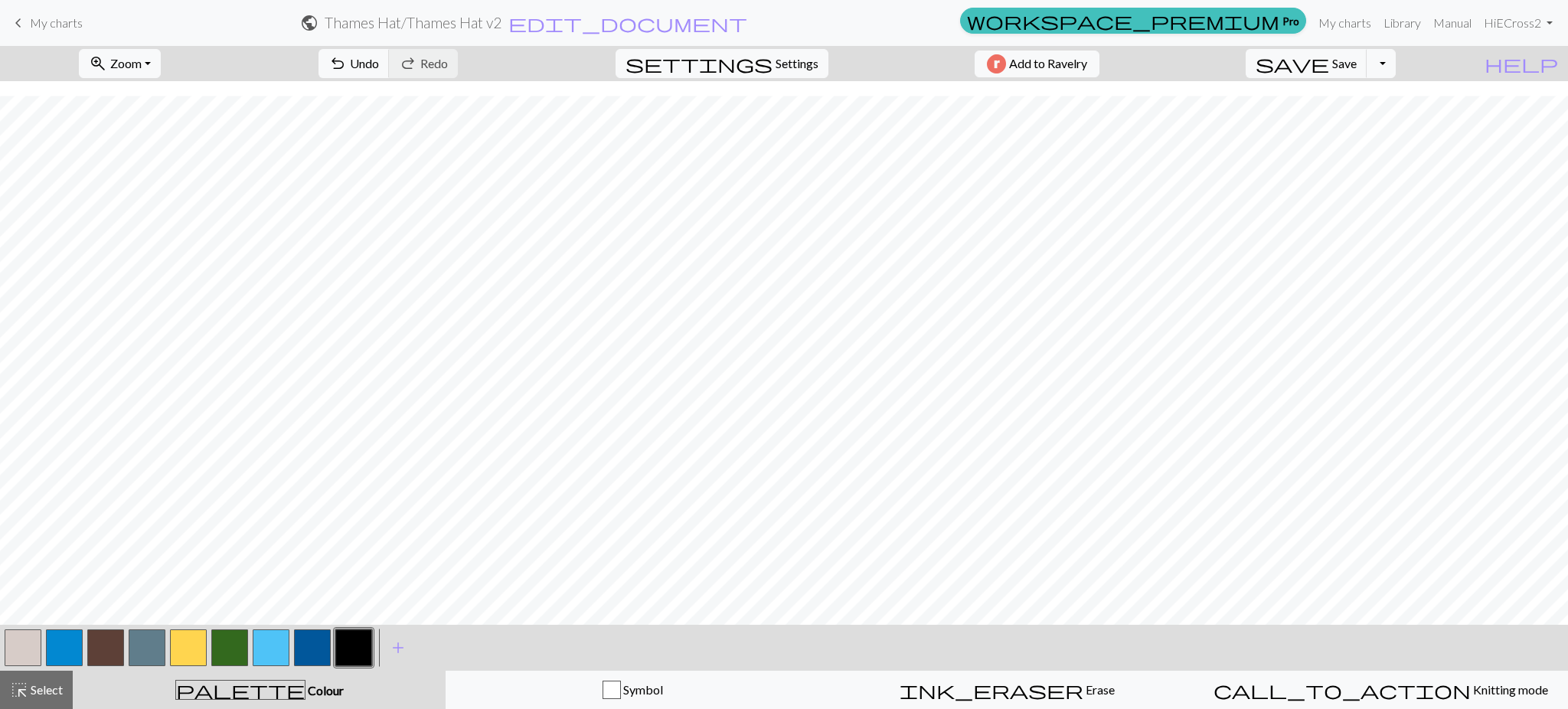
click at [273, 648] on button "button" at bounding box center [271, 647] width 37 height 37
click at [150, 642] on button "button" at bounding box center [147, 647] width 37 height 37
click at [109, 642] on button "button" at bounding box center [105, 647] width 37 height 37
click at [341, 658] on button "button" at bounding box center [354, 647] width 37 height 37
drag, startPoint x: 141, startPoint y: 654, endPoint x: 172, endPoint y: 621, distance: 45.3
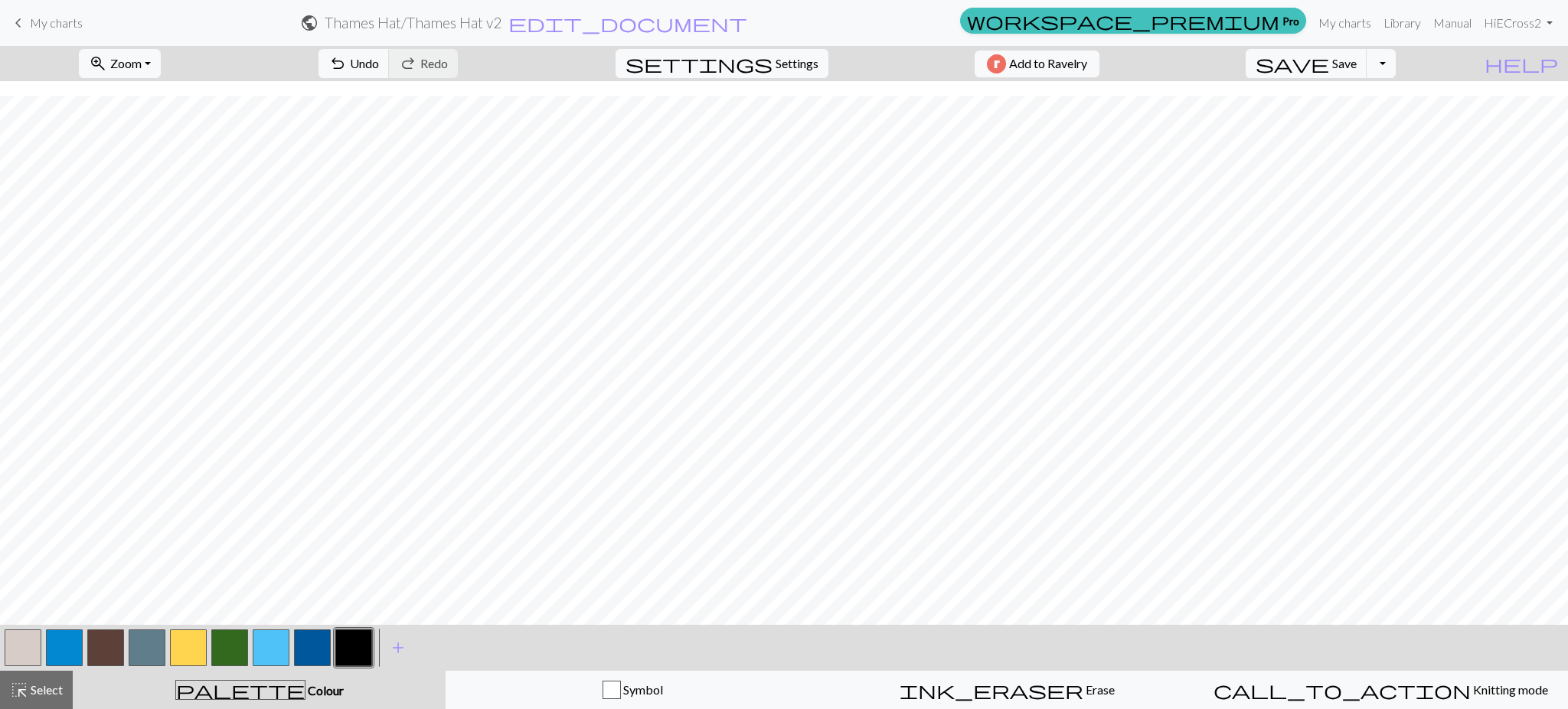
click at [142, 654] on button "button" at bounding box center [147, 647] width 37 height 37
click at [1356, 68] on span "Save" at bounding box center [1344, 63] width 24 height 14
click at [1395, 59] on button "Toggle Dropdown" at bounding box center [1381, 63] width 29 height 29
click at [1375, 122] on button "save_alt Download" at bounding box center [1268, 121] width 253 height 24
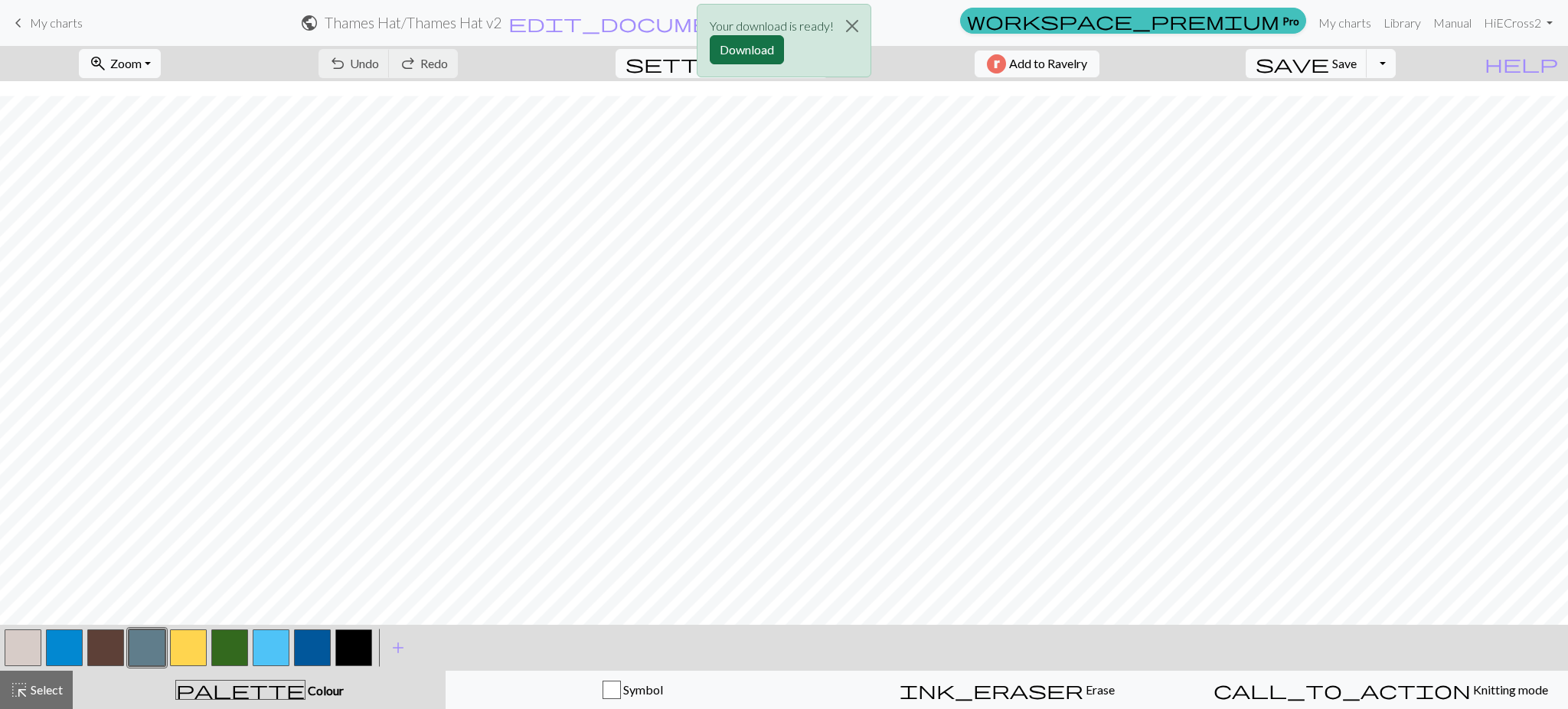
click at [744, 45] on button "Download" at bounding box center [746, 49] width 74 height 29
